Goal: Use online tool/utility

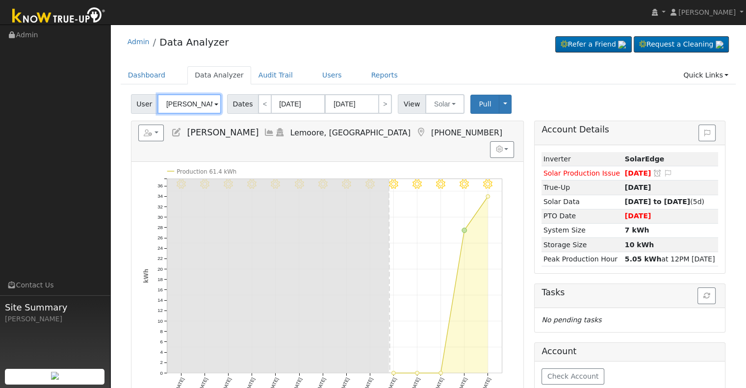
click at [190, 103] on input "Norma Acosta" at bounding box center [189, 104] width 64 height 20
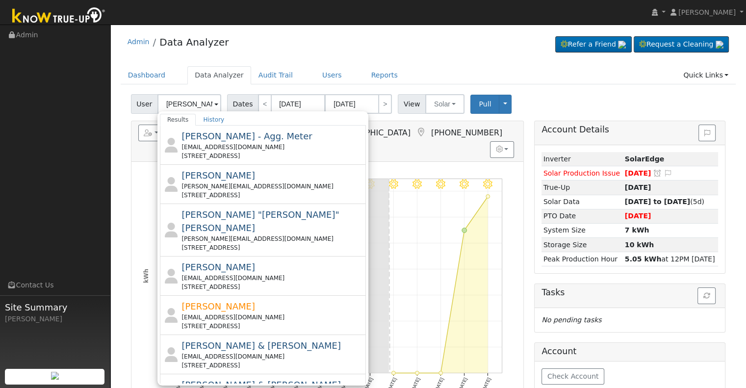
click at [271, 274] on div "alexandshawna@gmail.com" at bounding box center [272, 278] width 182 height 9
type input "Alex Gutierrez"
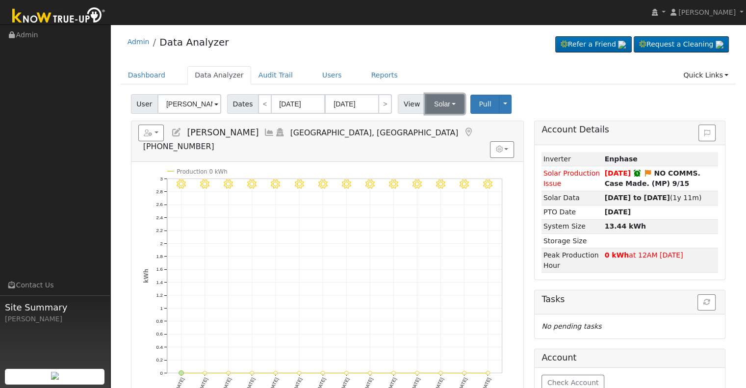
click at [431, 105] on button "Solar" at bounding box center [444, 104] width 39 height 20
click at [437, 129] on link "Utility" at bounding box center [457, 126] width 68 height 14
